Goal: Task Accomplishment & Management: Complete application form

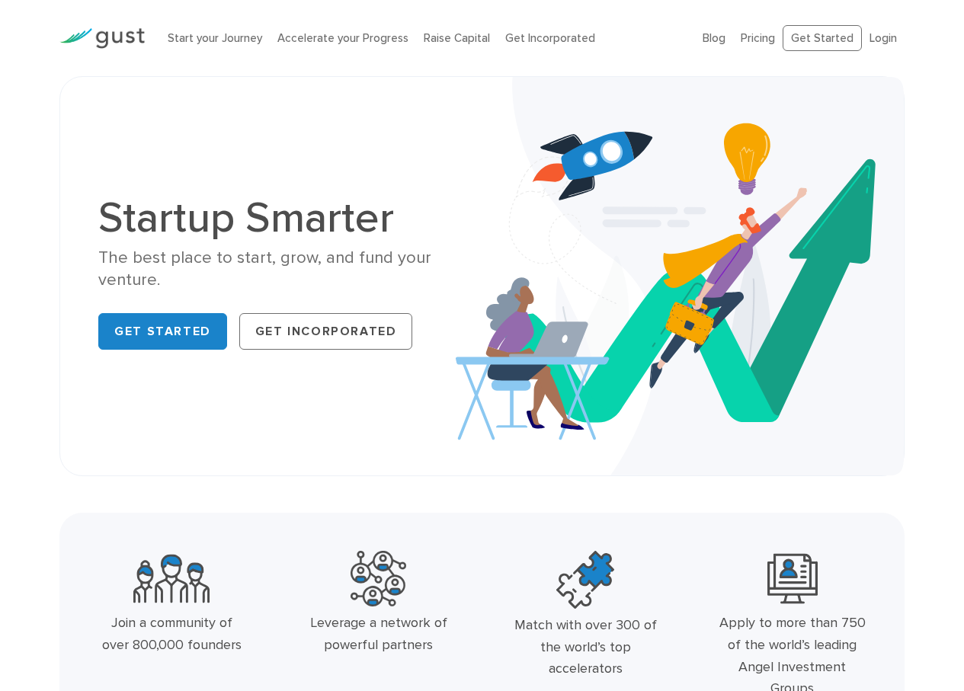
click at [117, 351] on div "Get Started Get Incorporated" at bounding box center [284, 331] width 372 height 49
click at [133, 325] on link "Get Started" at bounding box center [162, 331] width 129 height 37
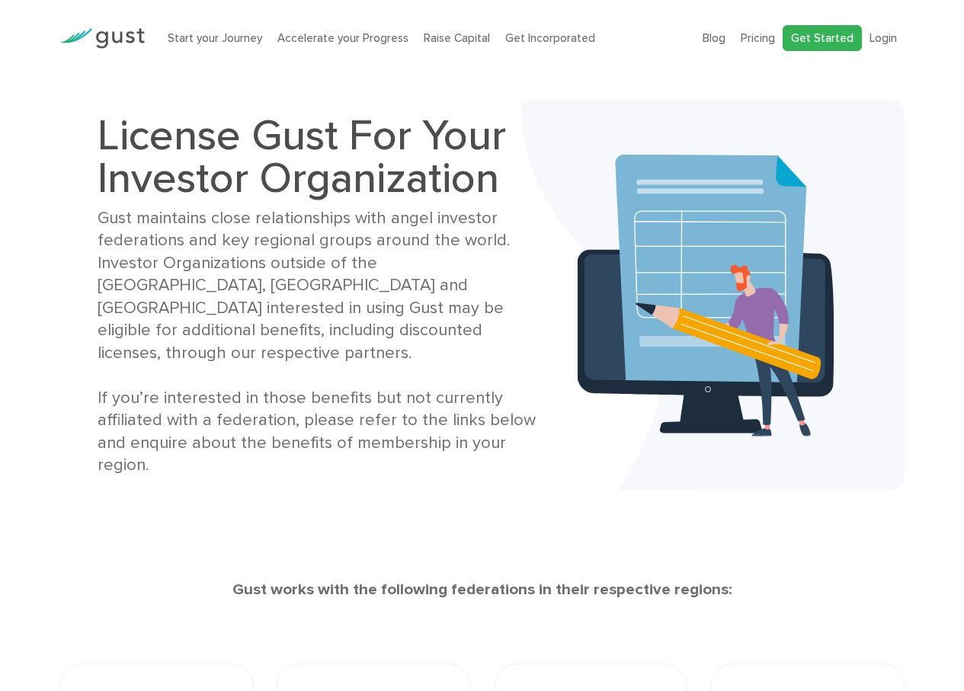
click at [817, 40] on link "Get Started" at bounding box center [822, 38] width 79 height 27
